Goal: Transaction & Acquisition: Purchase product/service

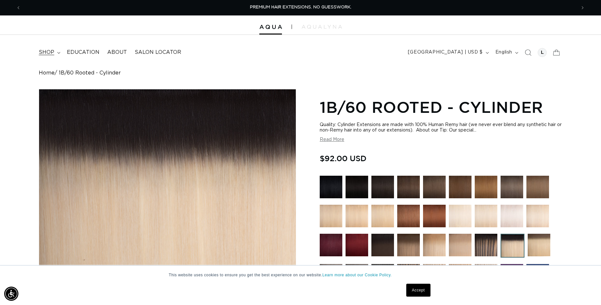
click at [61, 54] on summary "shop" at bounding box center [49, 52] width 28 height 15
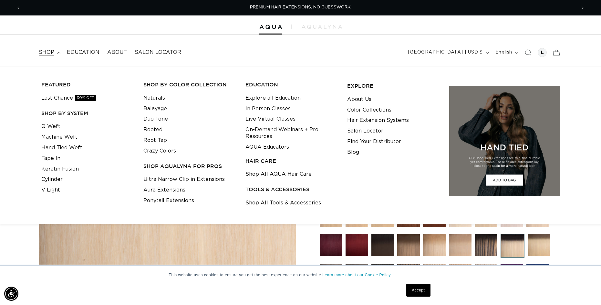
click at [64, 136] on link "Machine Weft" at bounding box center [59, 137] width 36 height 11
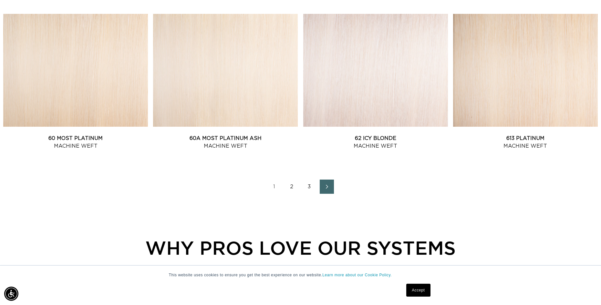
click at [274, 188] on link "1" at bounding box center [274, 187] width 14 height 14
click at [290, 188] on link "2" at bounding box center [292, 187] width 14 height 14
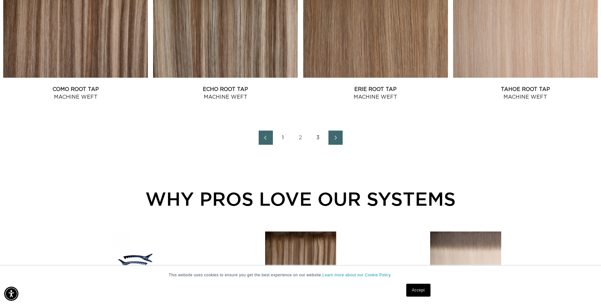
scroll to position [936, 0]
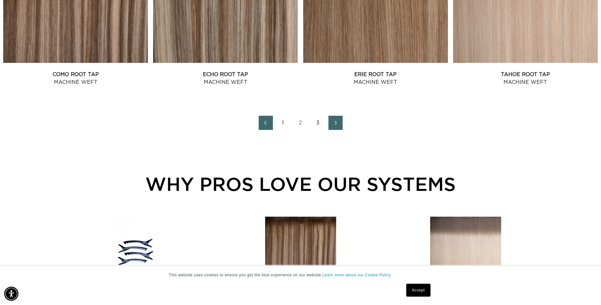
click at [315, 123] on link "3" at bounding box center [318, 123] width 14 height 14
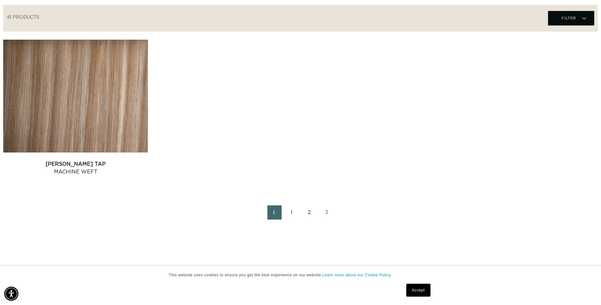
scroll to position [0, 555]
click at [306, 210] on link "2" at bounding box center [309, 213] width 14 height 14
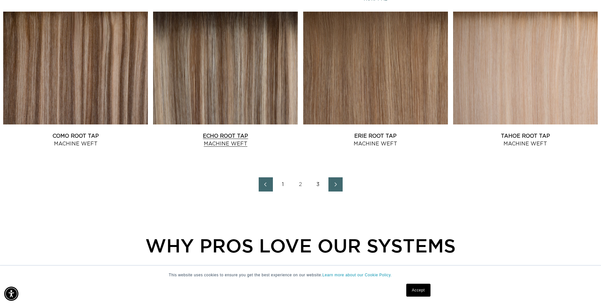
scroll to position [904, 0]
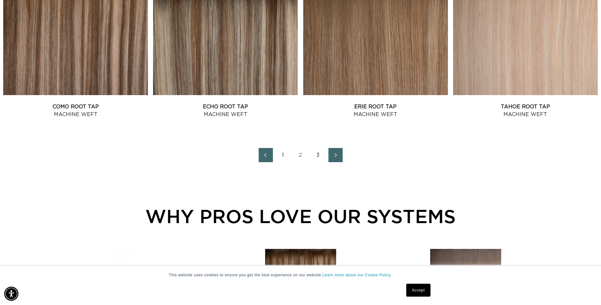
click at [283, 155] on link "1" at bounding box center [283, 155] width 14 height 14
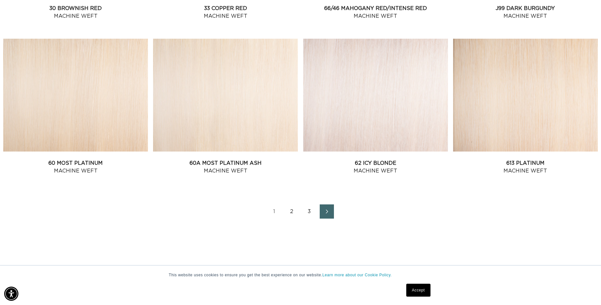
scroll to position [0, 1110]
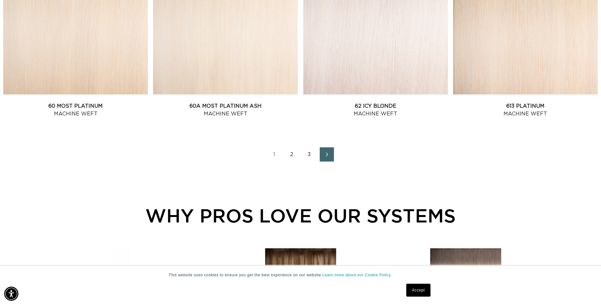
click at [308, 154] on link "3" at bounding box center [309, 154] width 14 height 14
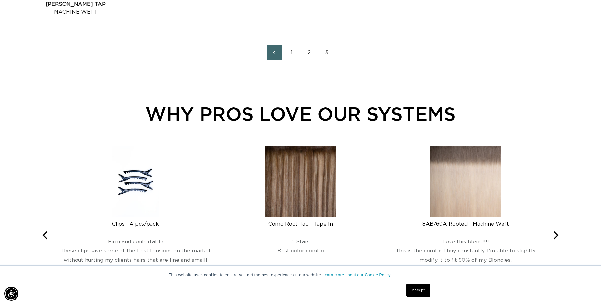
scroll to position [387, 0]
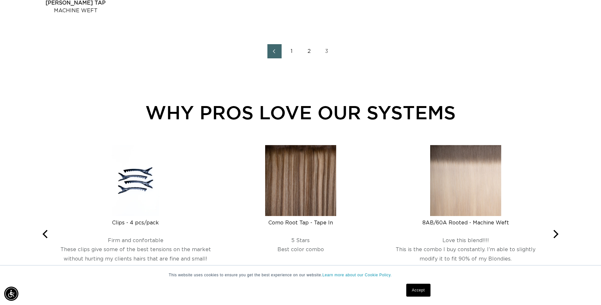
click at [307, 51] on link "2" at bounding box center [309, 51] width 14 height 14
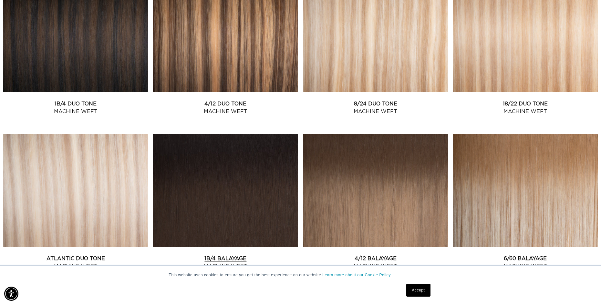
scroll to position [323, 0]
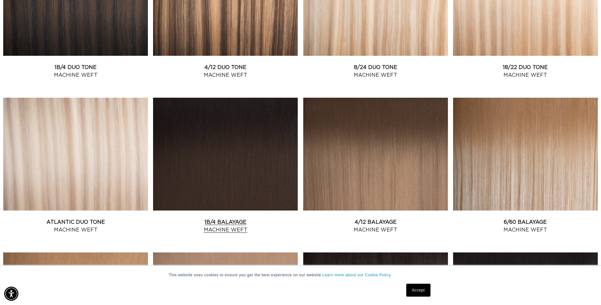
click at [215, 218] on link "1B/4 Balayage Machine Weft" at bounding box center [225, 225] width 145 height 15
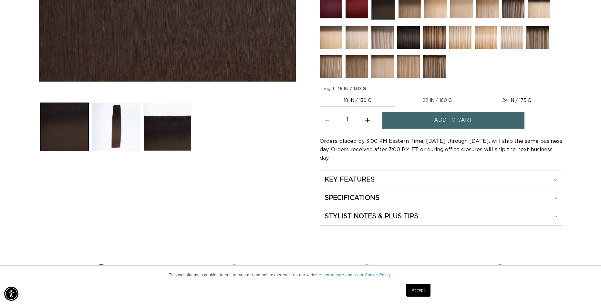
scroll to position [0, 1110]
click at [524, 100] on label "24 IN / 175 G Variant sold out or unavailable" at bounding box center [516, 100] width 76 height 11
click at [479, 94] on input "24 IN / 175 G Variant sold out or unavailable" at bounding box center [478, 94] width 0 height 0
radio input "true"
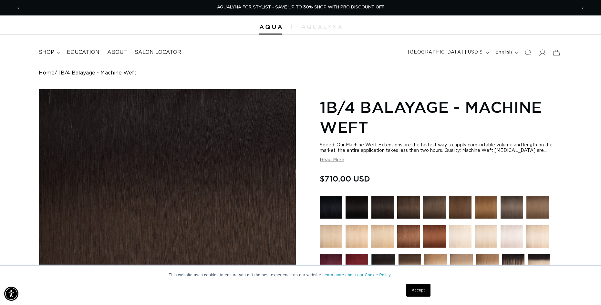
click at [59, 52] on icon at bounding box center [58, 53] width 3 height 2
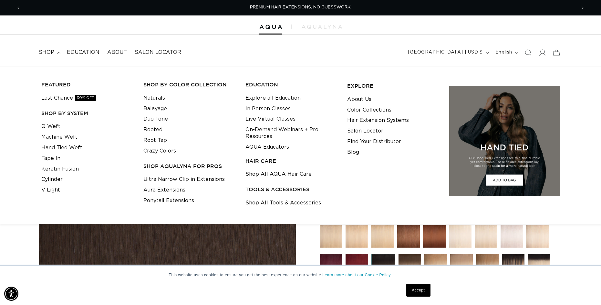
scroll to position [0, 555]
